Goal: Task Accomplishment & Management: Complete application form

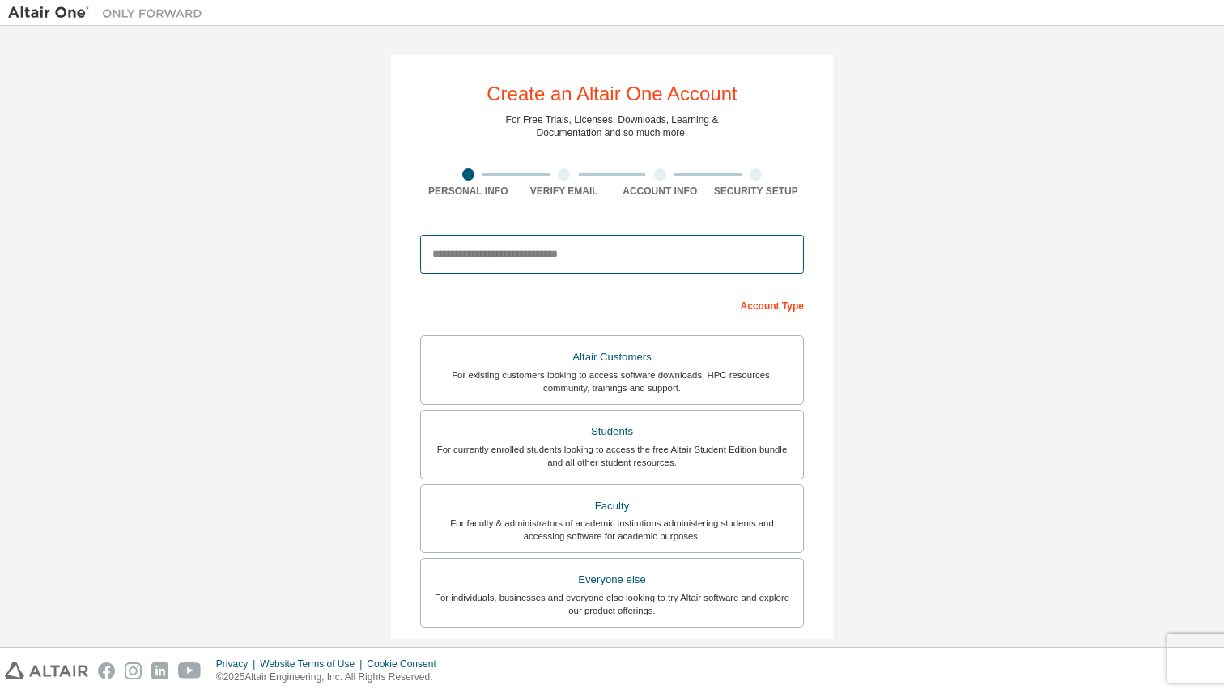
click at [496, 259] on input "email" at bounding box center [612, 254] width 384 height 39
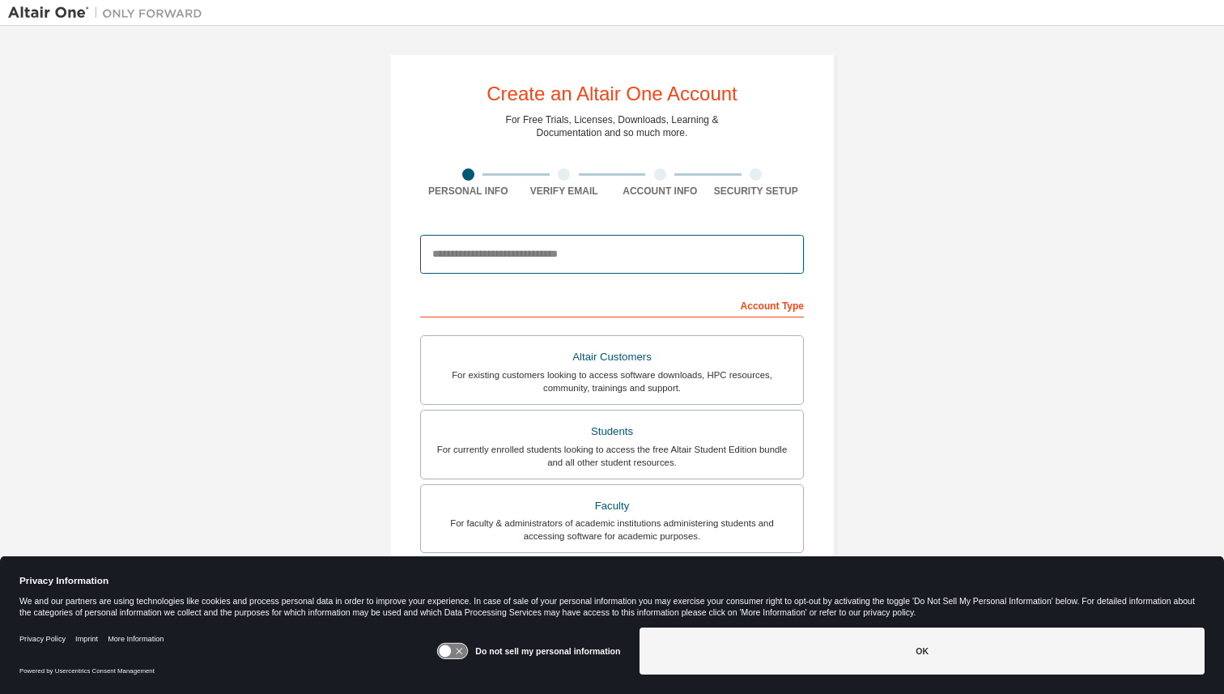
click at [496, 259] on input "email" at bounding box center [612, 254] width 384 height 39
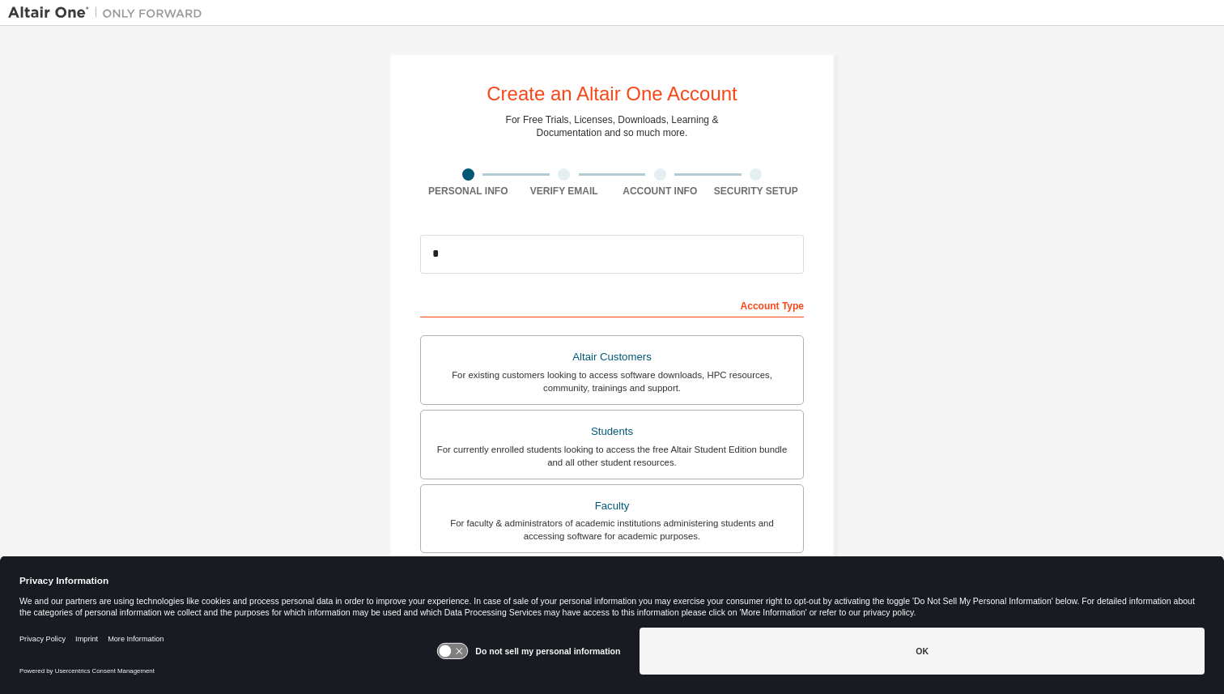
click at [449, 652] on icon at bounding box center [446, 651] width 12 height 12
click at [733, 643] on button "OK" at bounding box center [922, 650] width 565 height 47
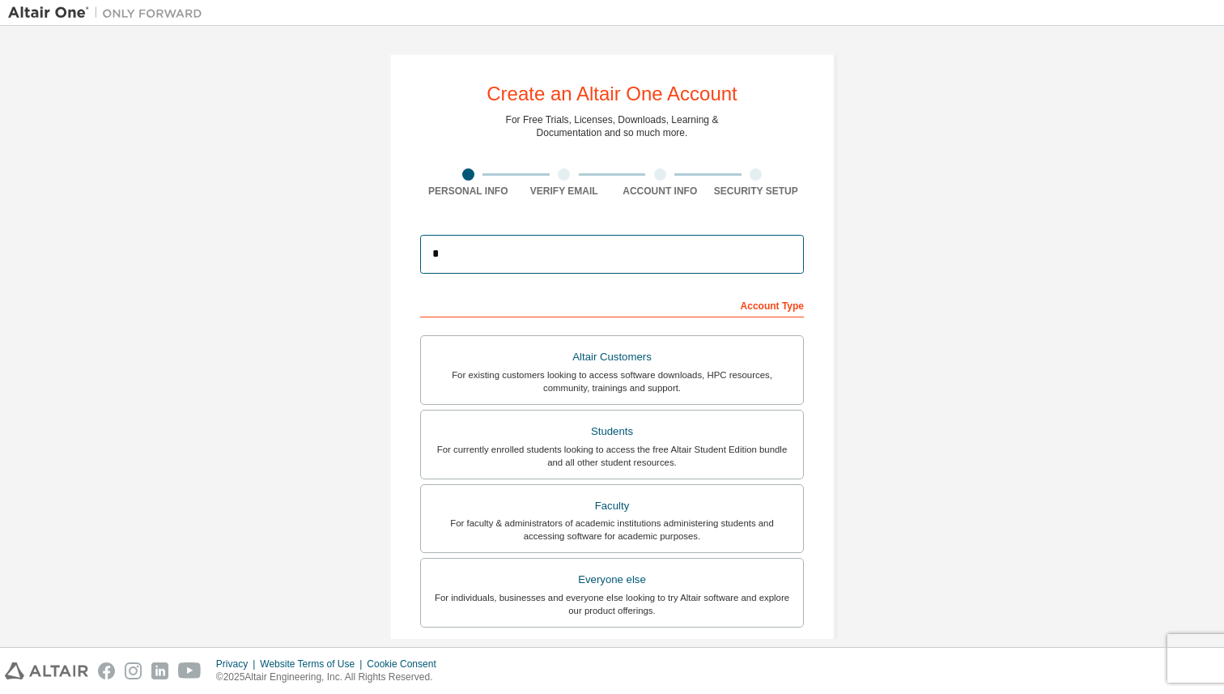
click at [466, 261] on input "*" at bounding box center [612, 254] width 384 height 39
type input "**********"
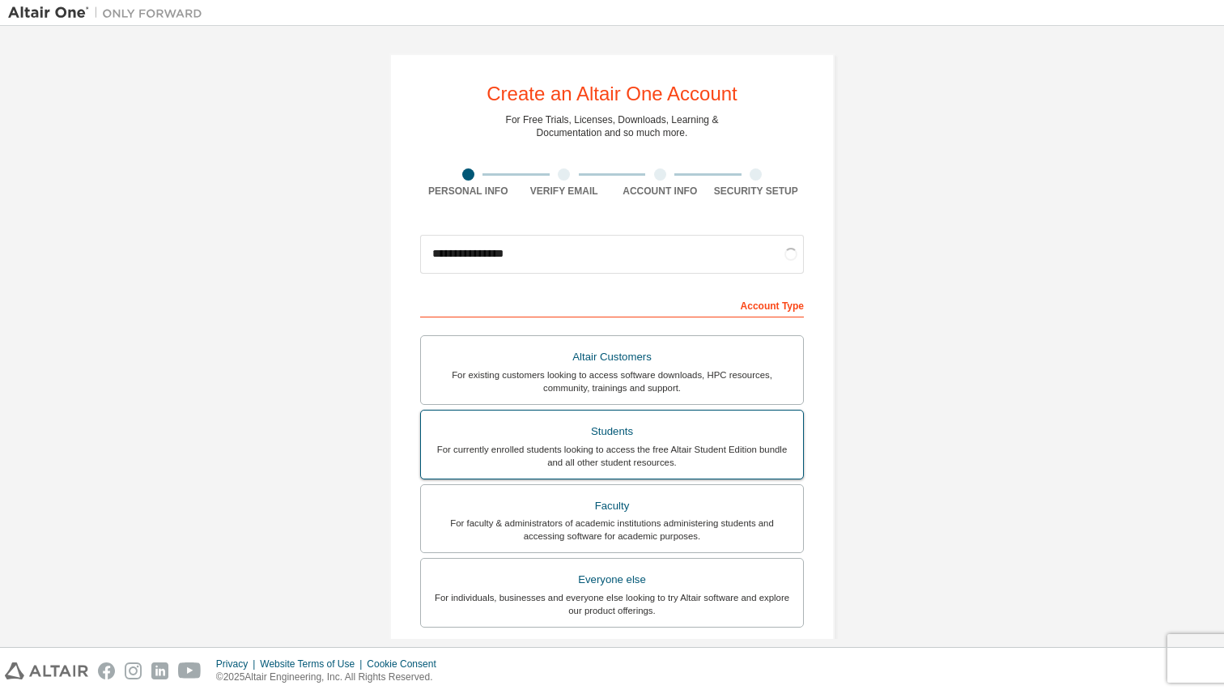
click at [483, 440] on div "Students" at bounding box center [612, 431] width 363 height 23
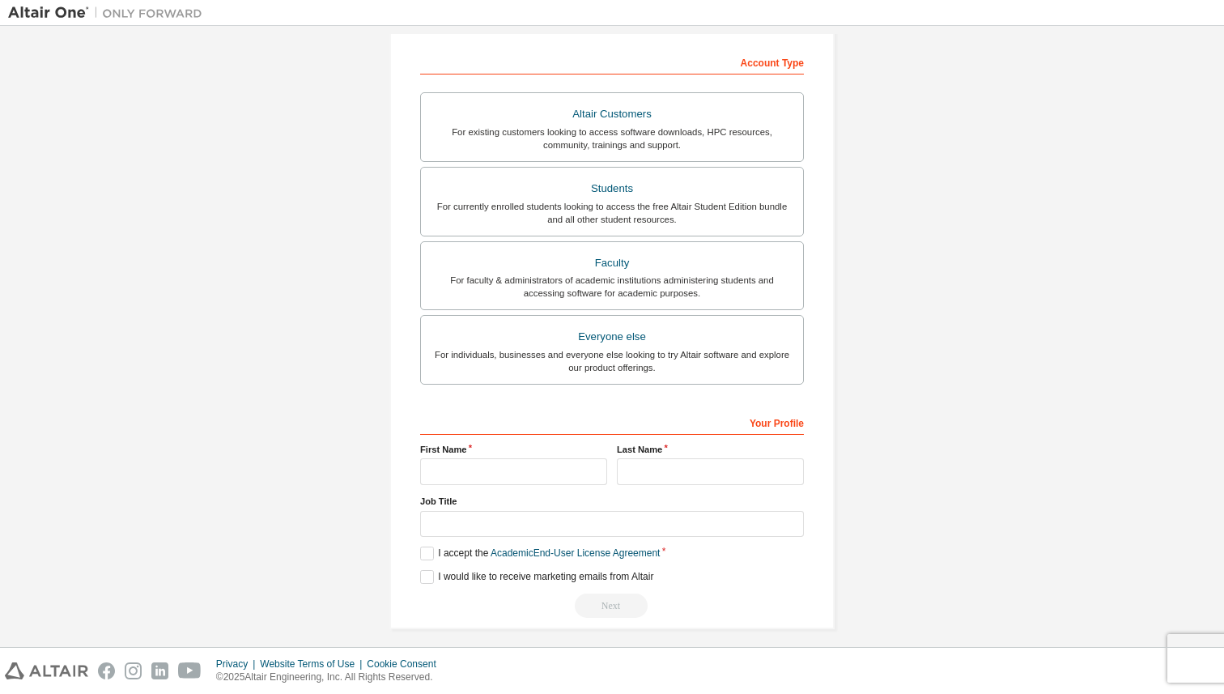
scroll to position [253, 0]
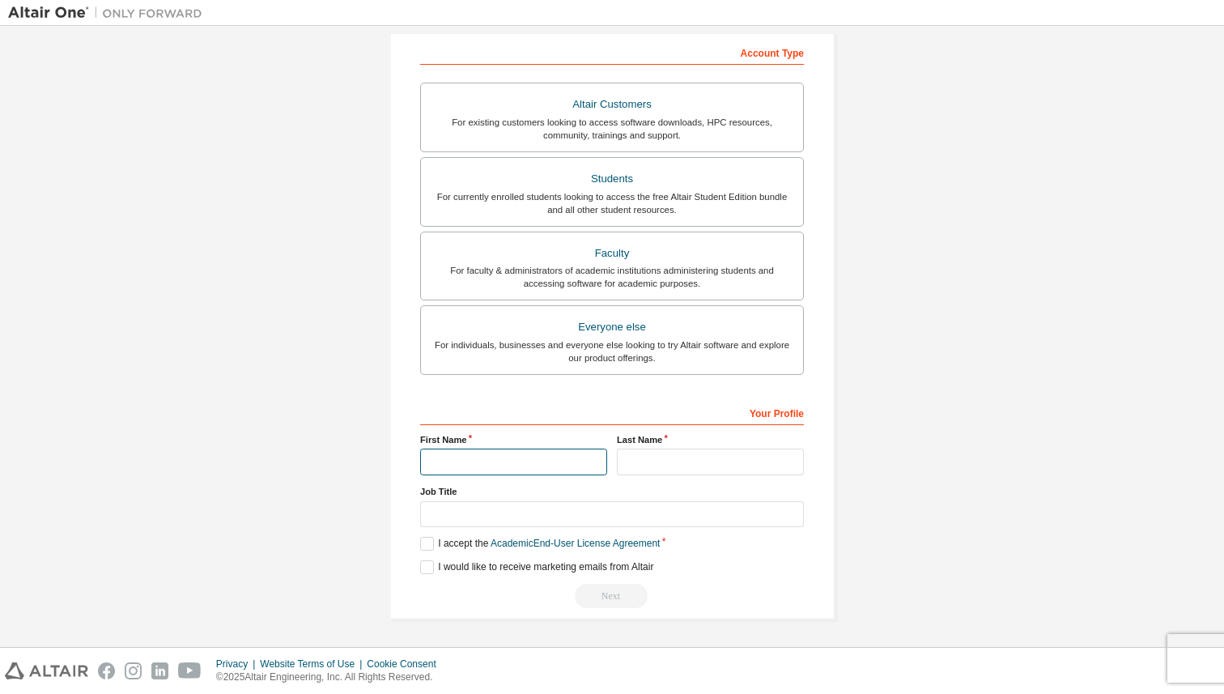
click at [445, 472] on input "text" at bounding box center [513, 462] width 187 height 27
type input "*********"
type input "*******"
click at [436, 517] on input "text" at bounding box center [612, 514] width 384 height 27
type input "*******"
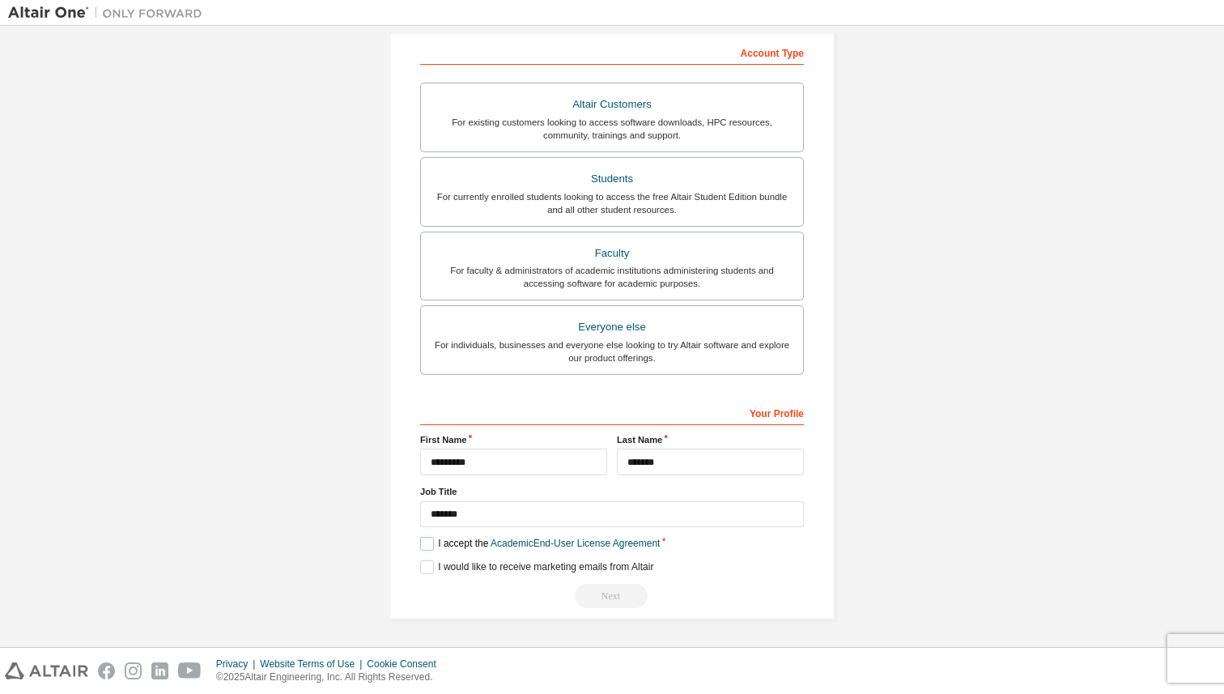
click at [420, 548] on label "I accept the Academic End-User License Agreement" at bounding box center [540, 544] width 240 height 14
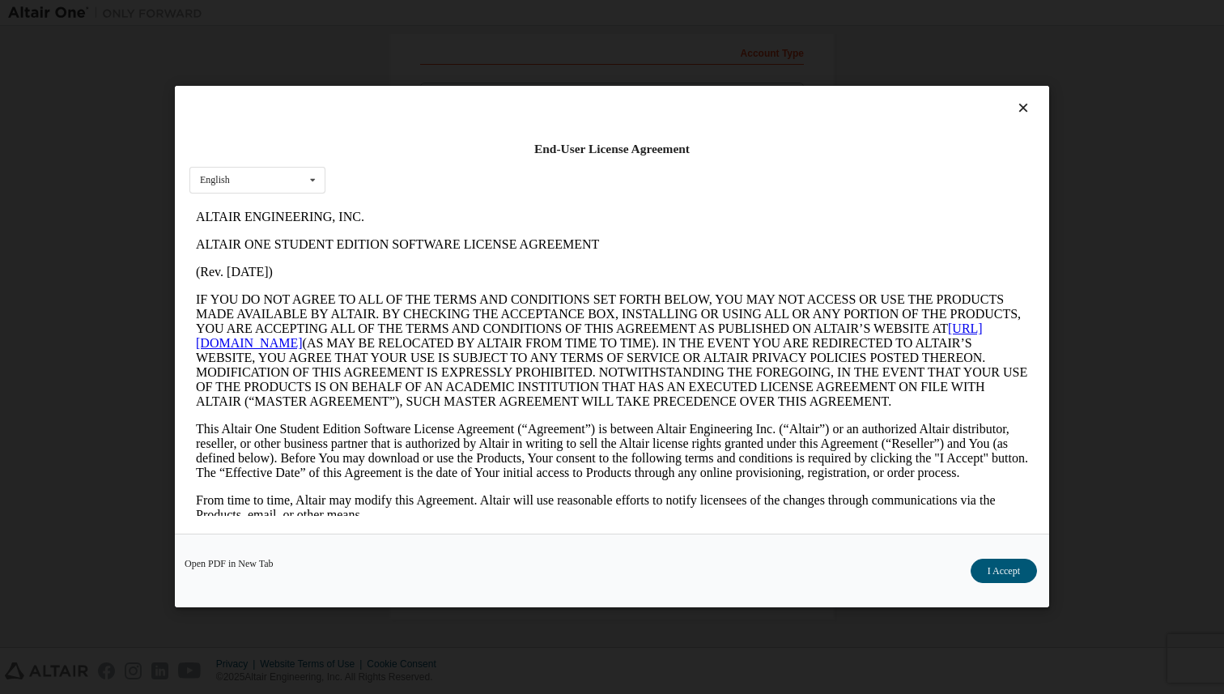
scroll to position [0, 0]
click at [1002, 568] on button "I Accept" at bounding box center [1004, 571] width 66 height 24
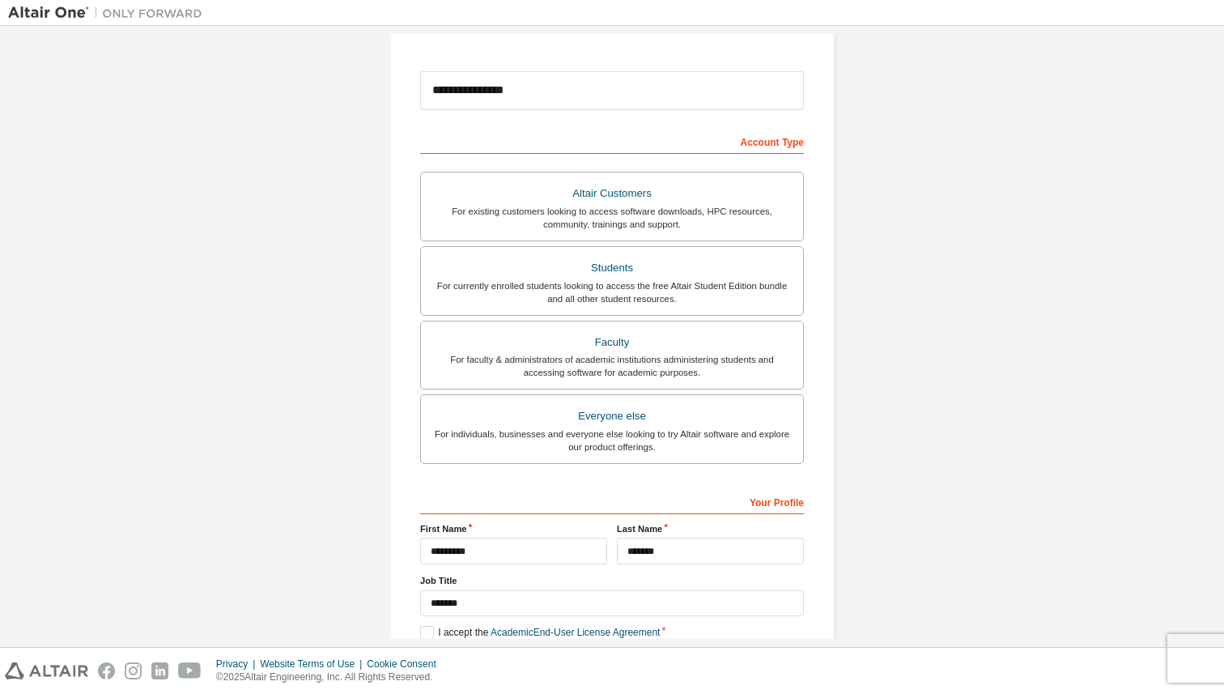
scroll to position [253, 0]
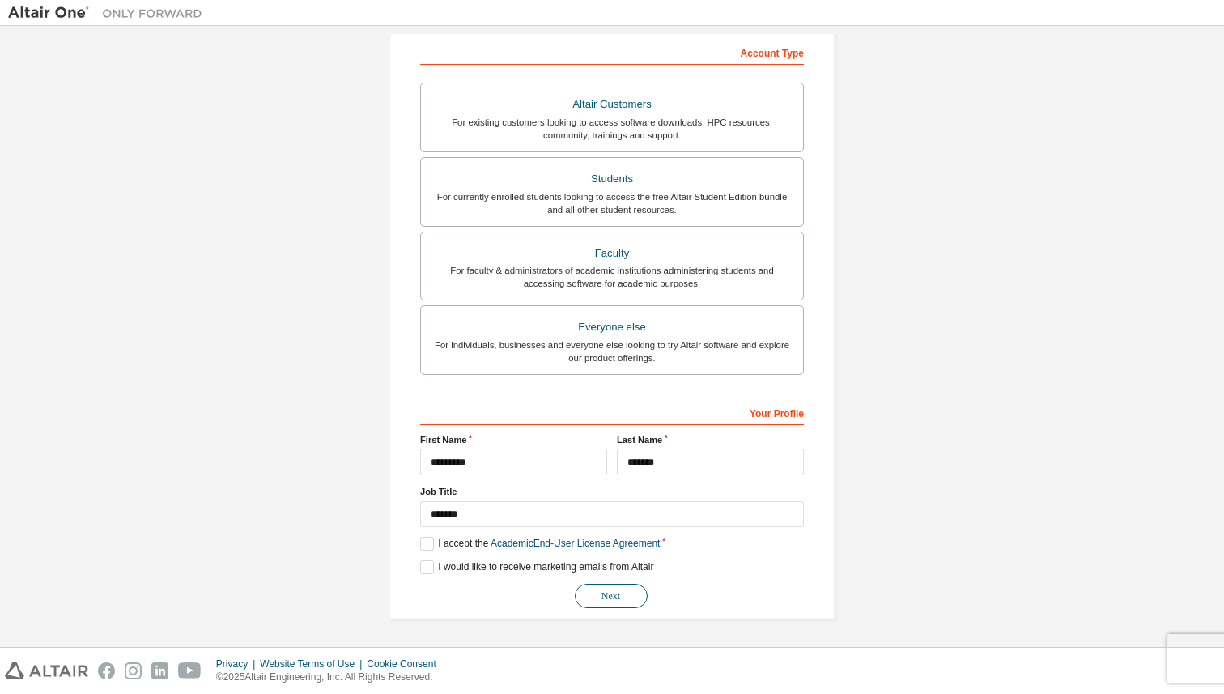
click at [630, 602] on button "Next" at bounding box center [611, 596] width 73 height 24
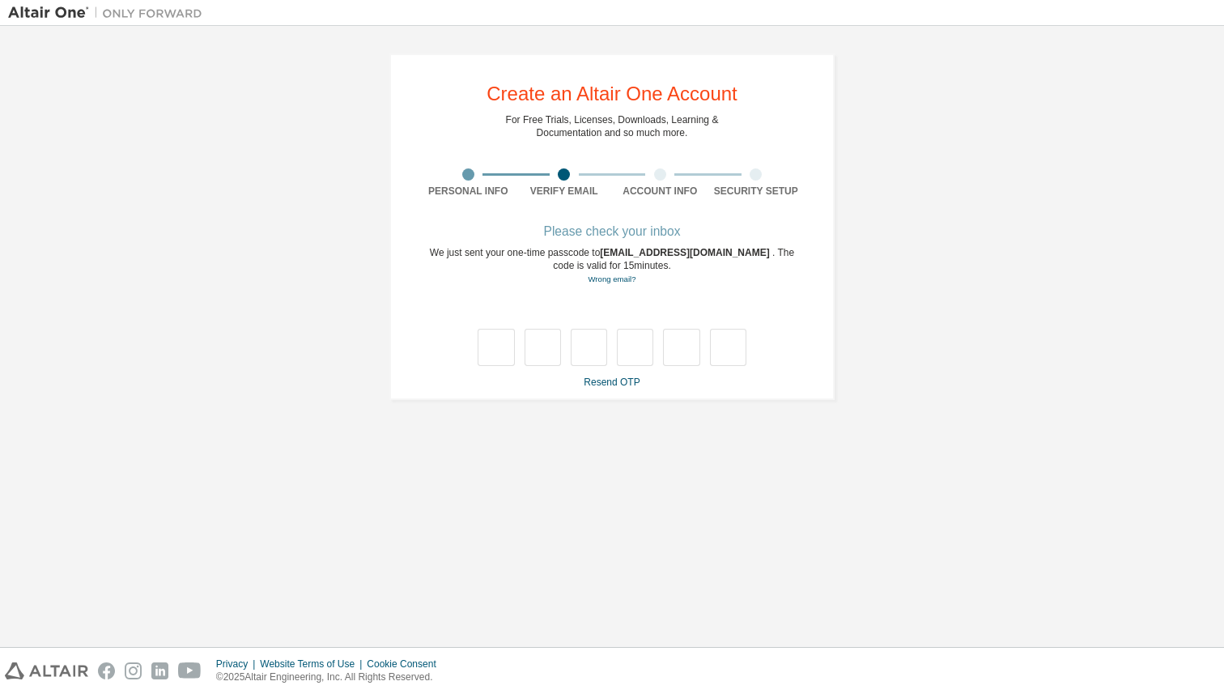
scroll to position [0, 0]
type input "*"
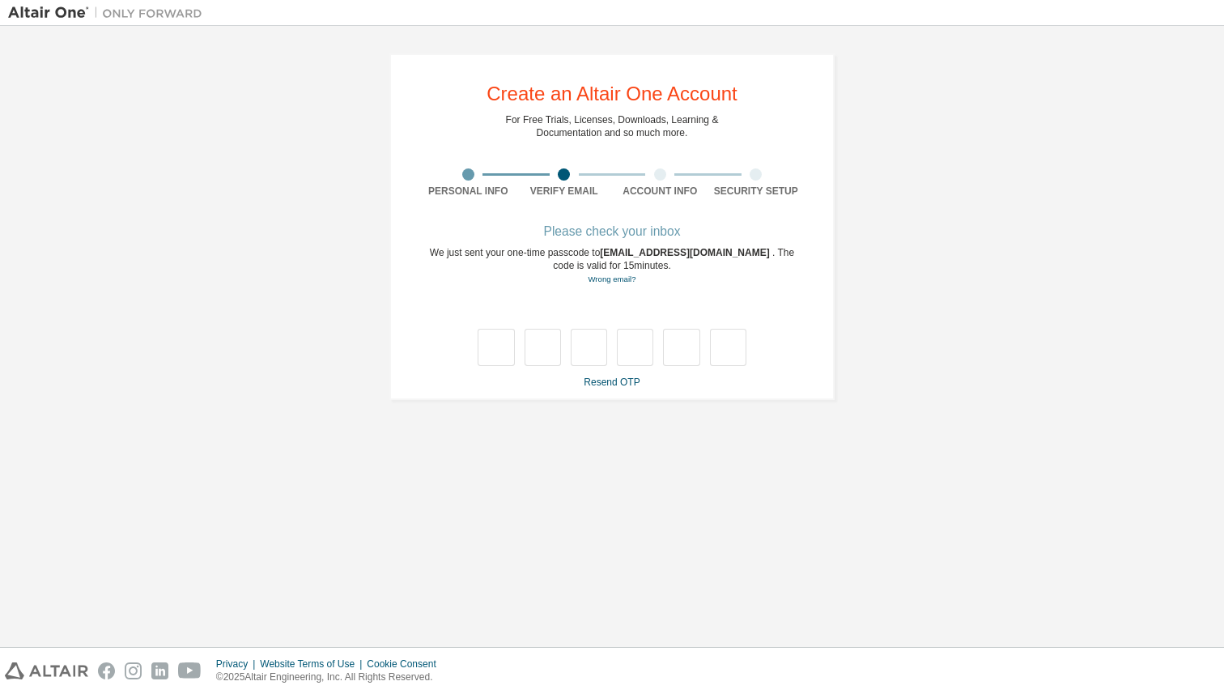
type input "*"
